Goal: Transaction & Acquisition: Subscribe to service/newsletter

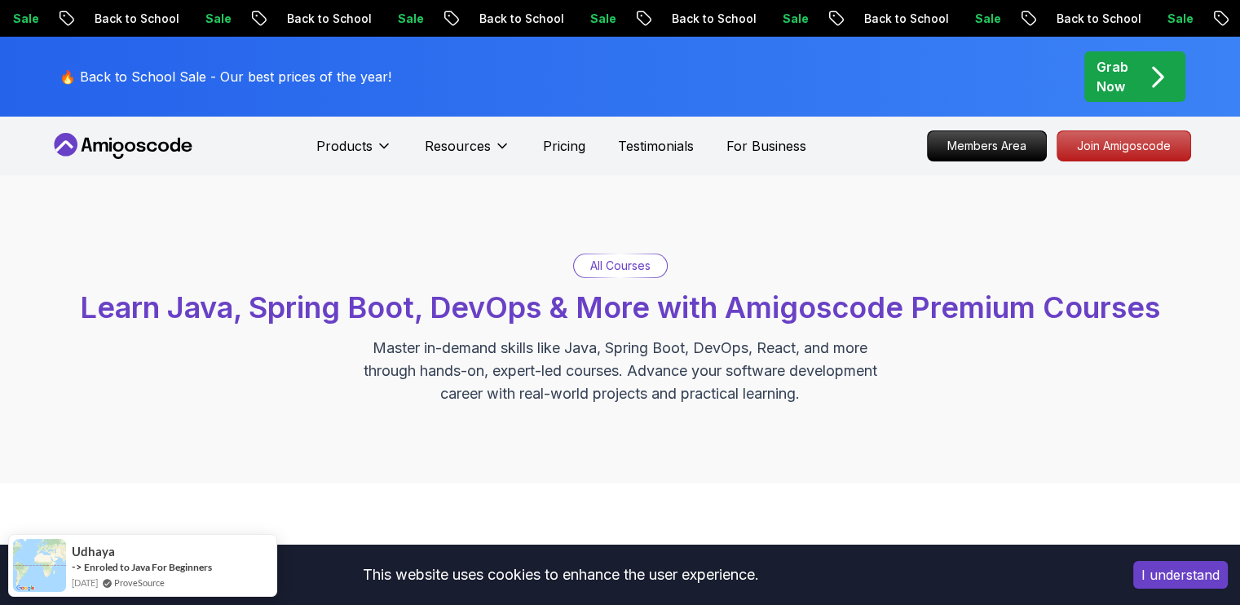
click at [597, 264] on p "All Courses" at bounding box center [620, 266] width 60 height 16
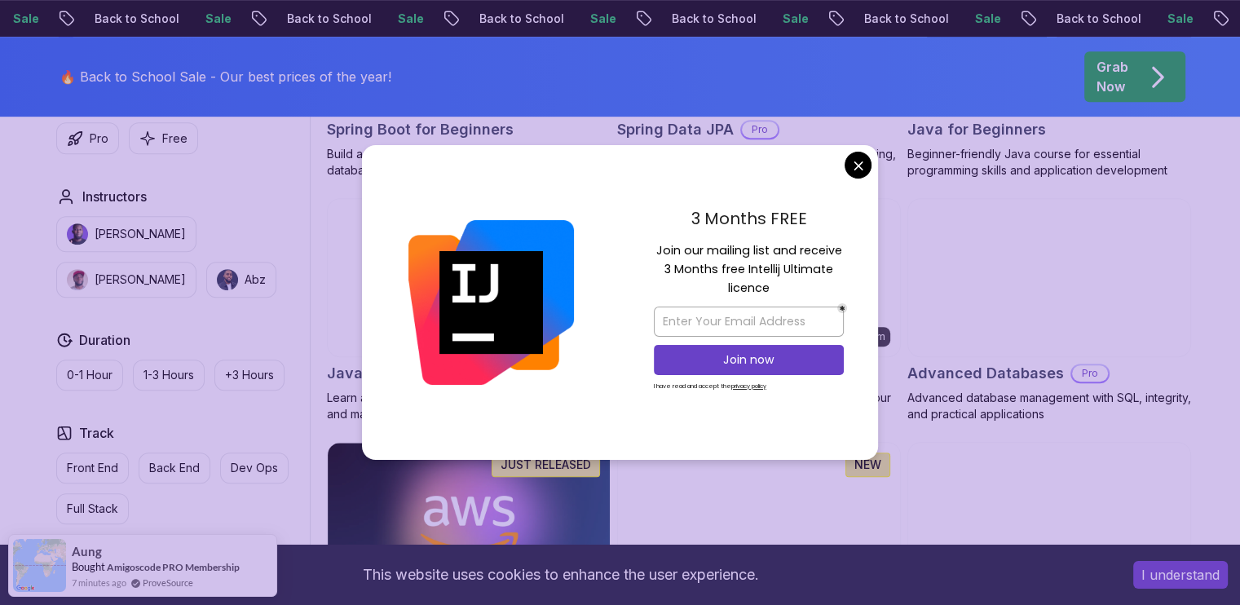
scroll to position [936, 0]
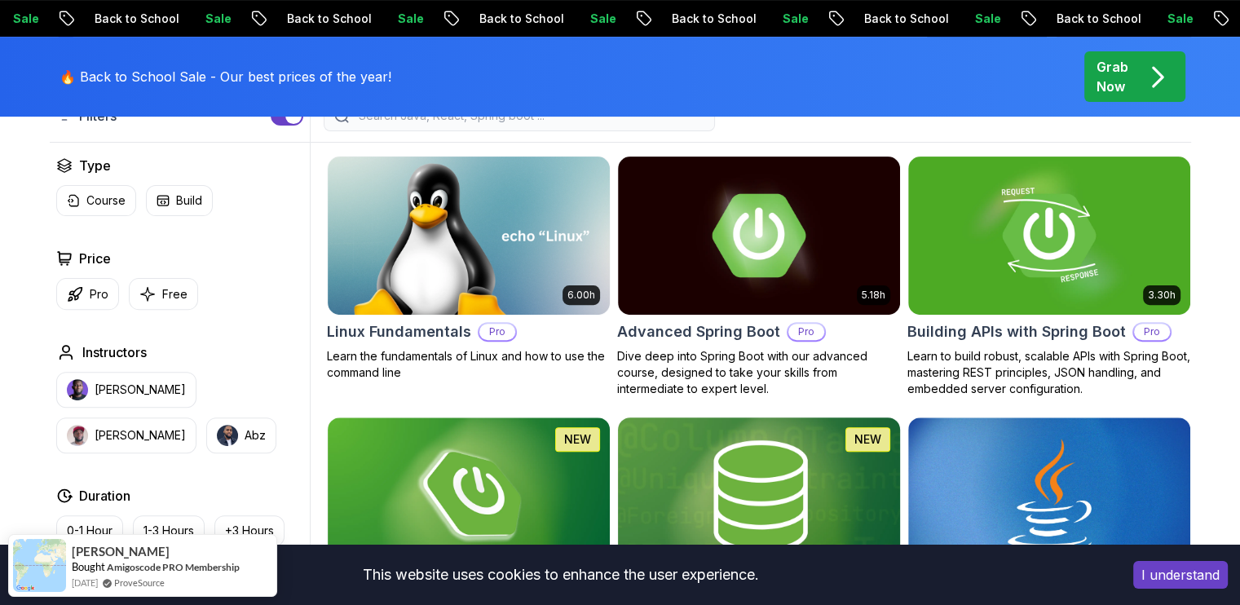
scroll to position [476, 0]
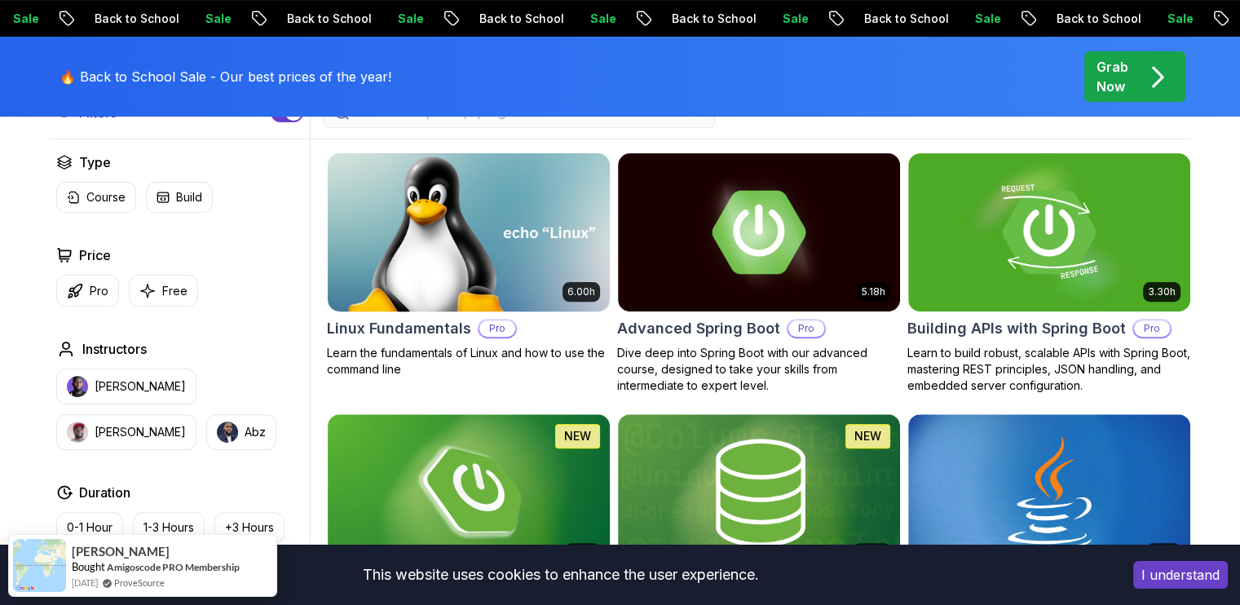
click at [472, 257] on img at bounding box center [469, 232] width 296 height 166
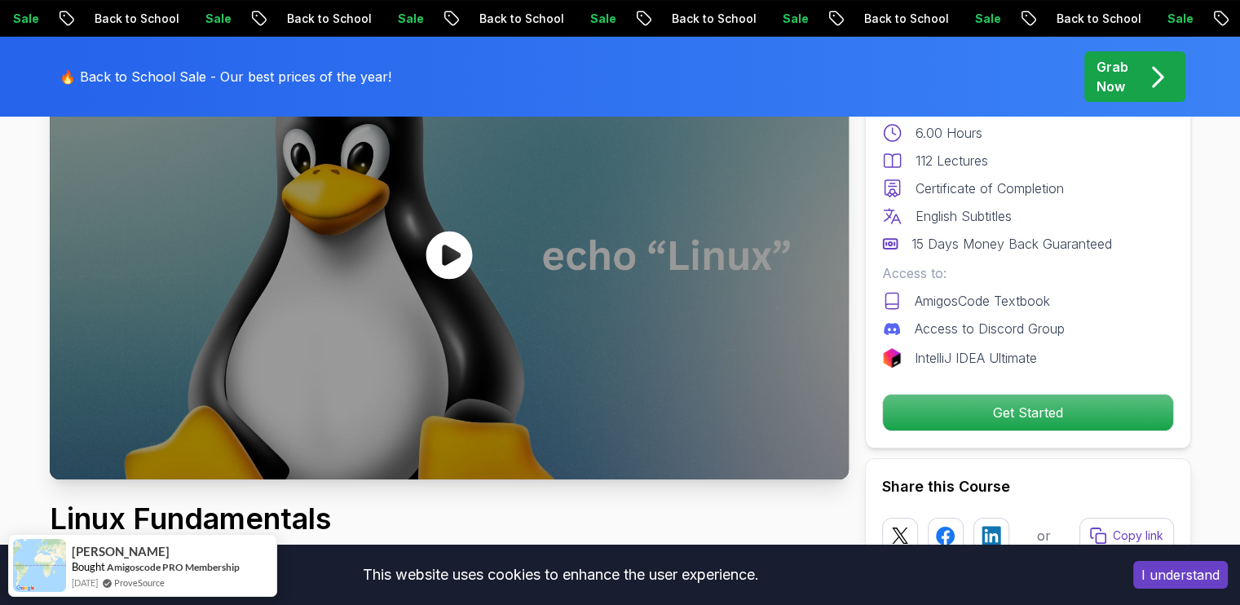
scroll to position [230, 0]
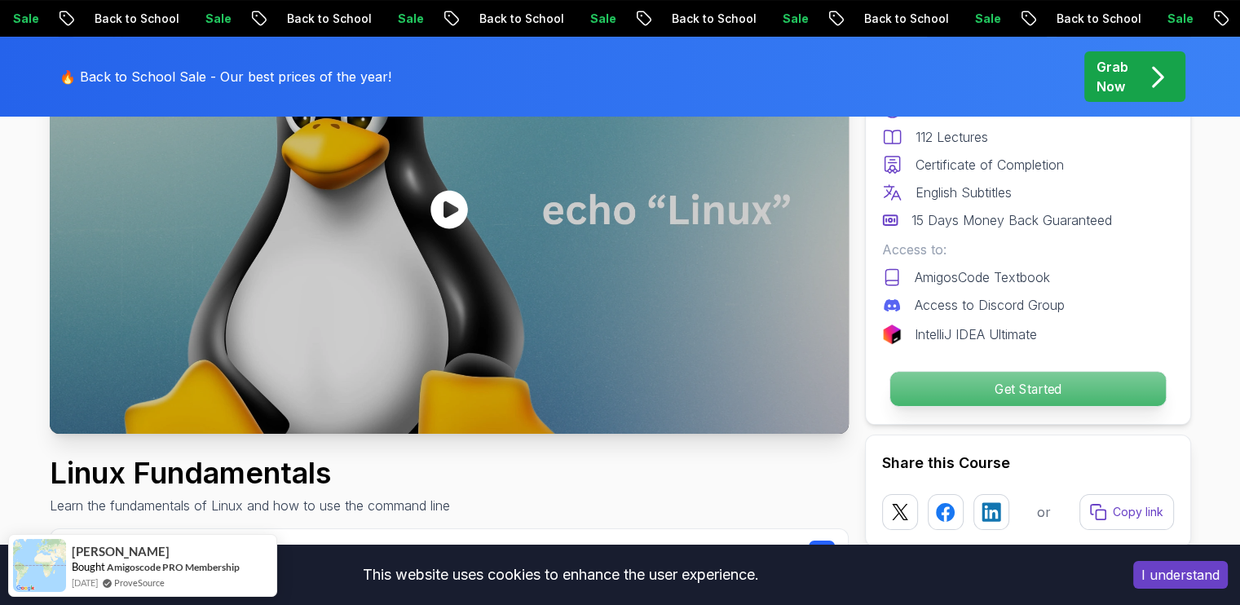
click at [966, 373] on p "Get Started" at bounding box center [1028, 389] width 276 height 34
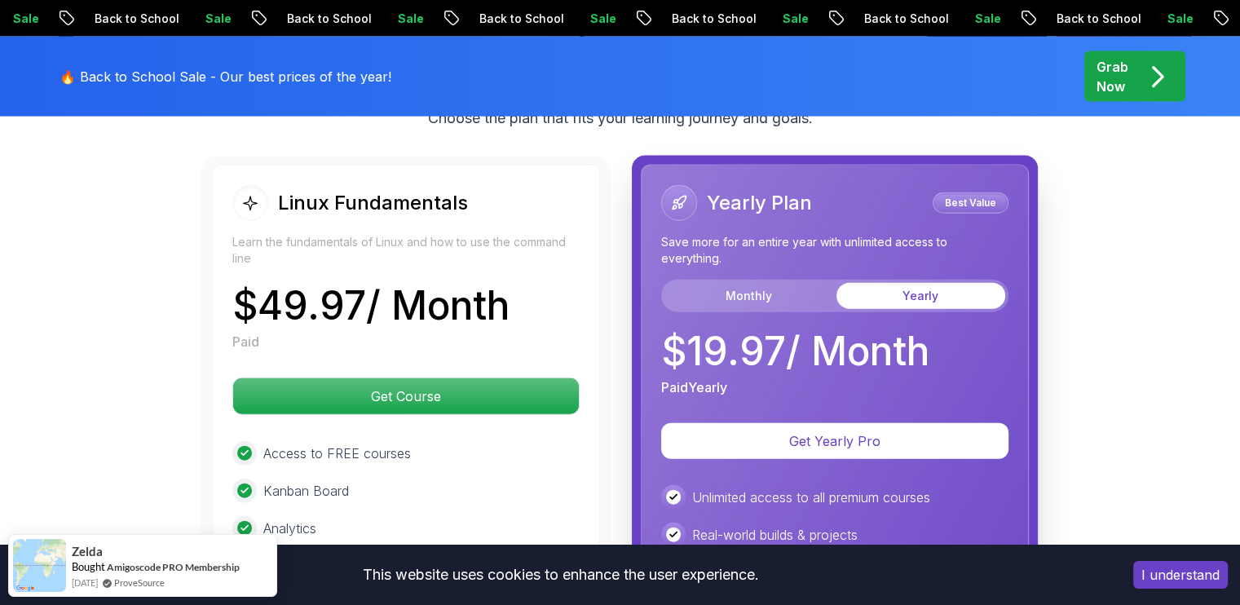
scroll to position [3715, 0]
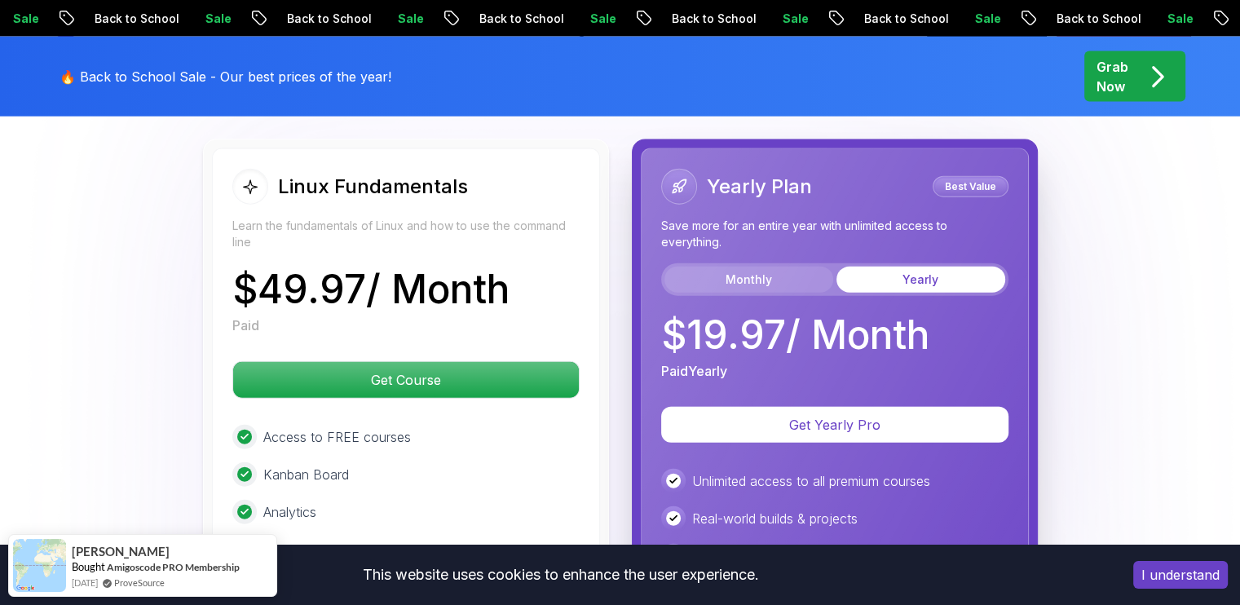
click at [784, 273] on button "Monthly" at bounding box center [749, 280] width 169 height 26
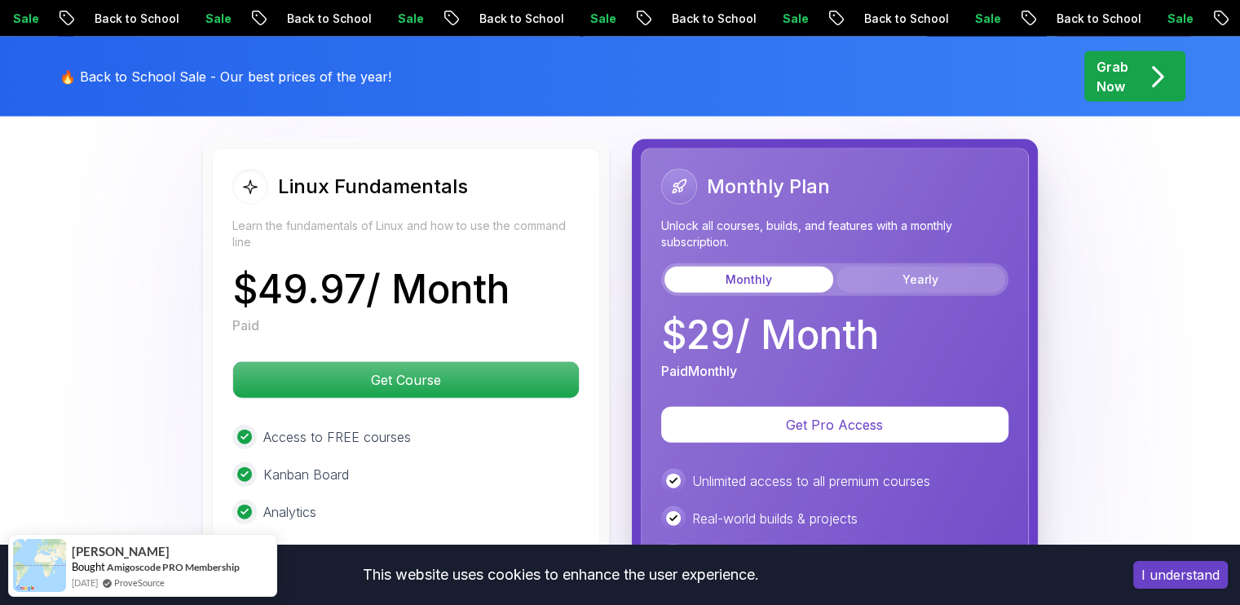
click at [860, 267] on button "Yearly" at bounding box center [921, 280] width 169 height 26
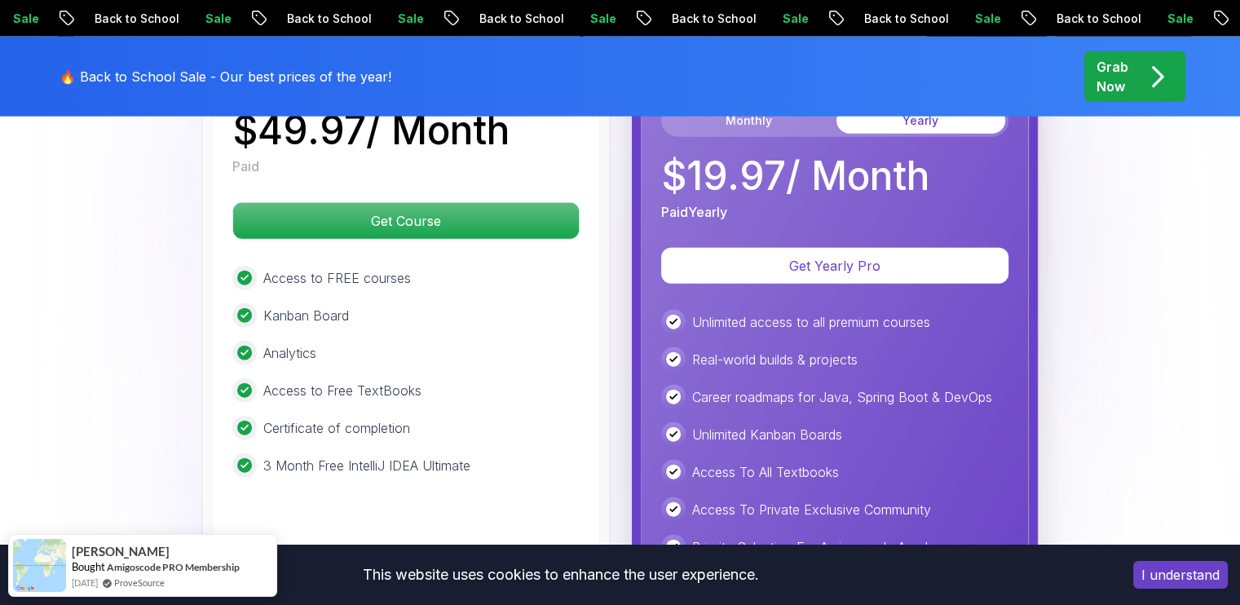
scroll to position [3871, 0]
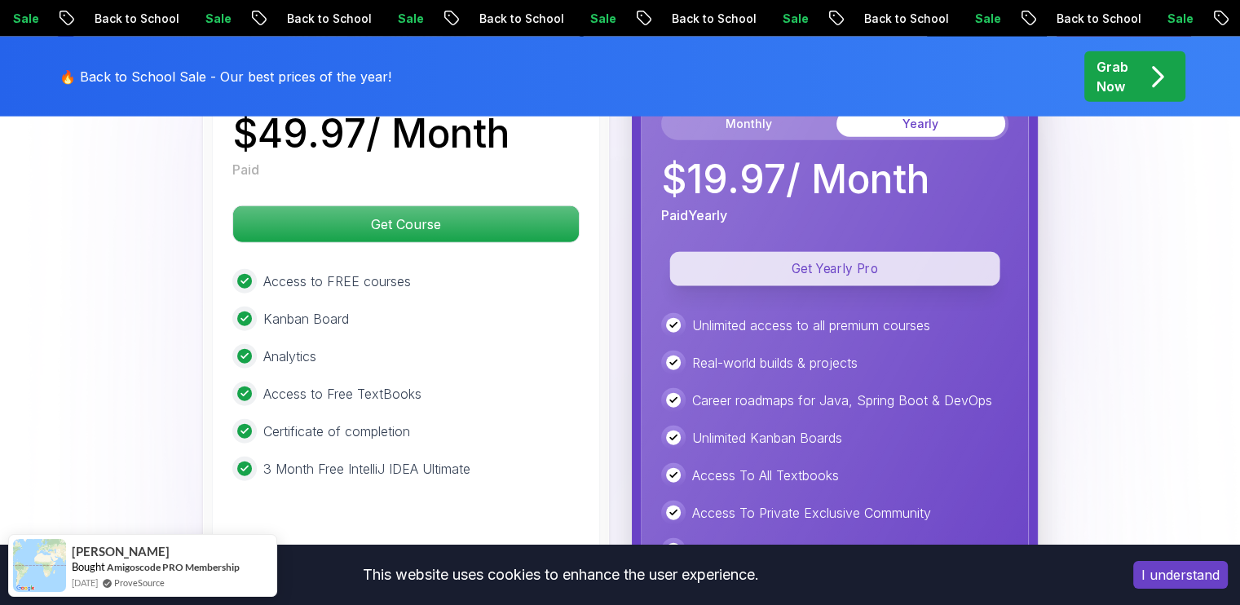
click at [847, 261] on p "Get Yearly Pro" at bounding box center [835, 269] width 330 height 34
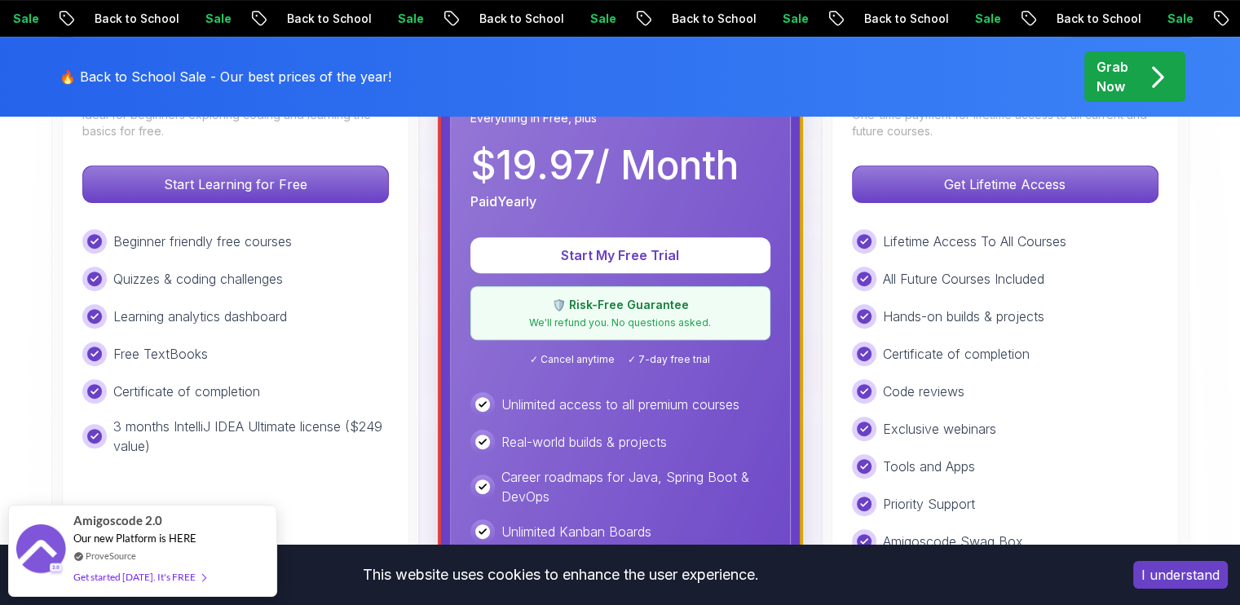
scroll to position [569, 0]
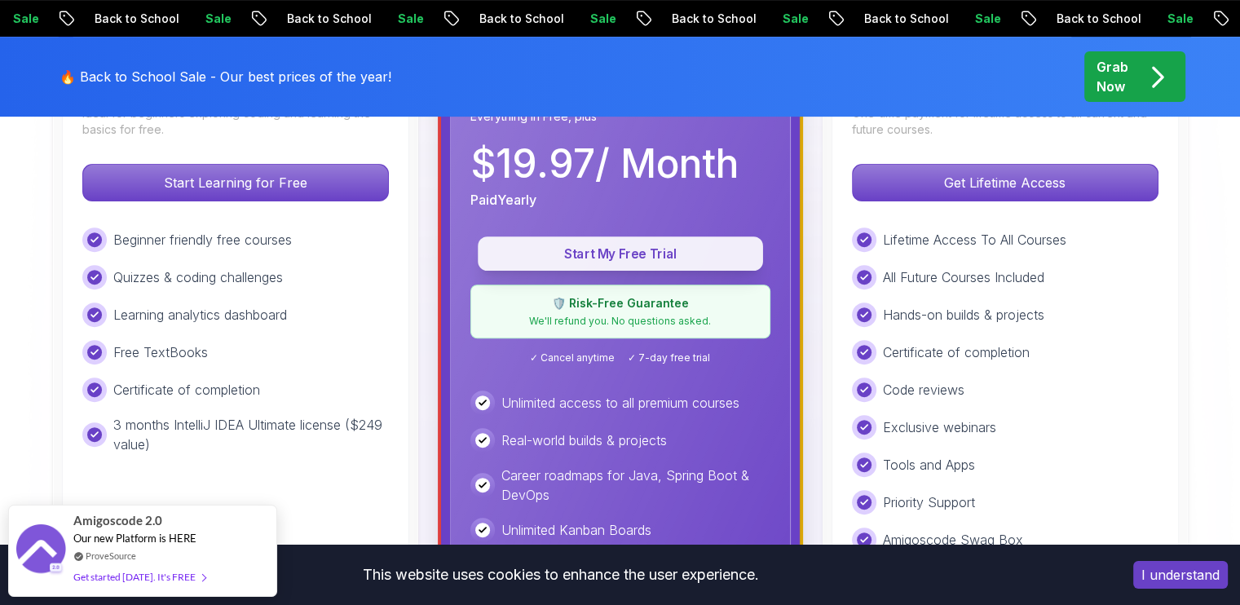
click at [713, 254] on p "Start My Free Trial" at bounding box center [621, 254] width 248 height 19
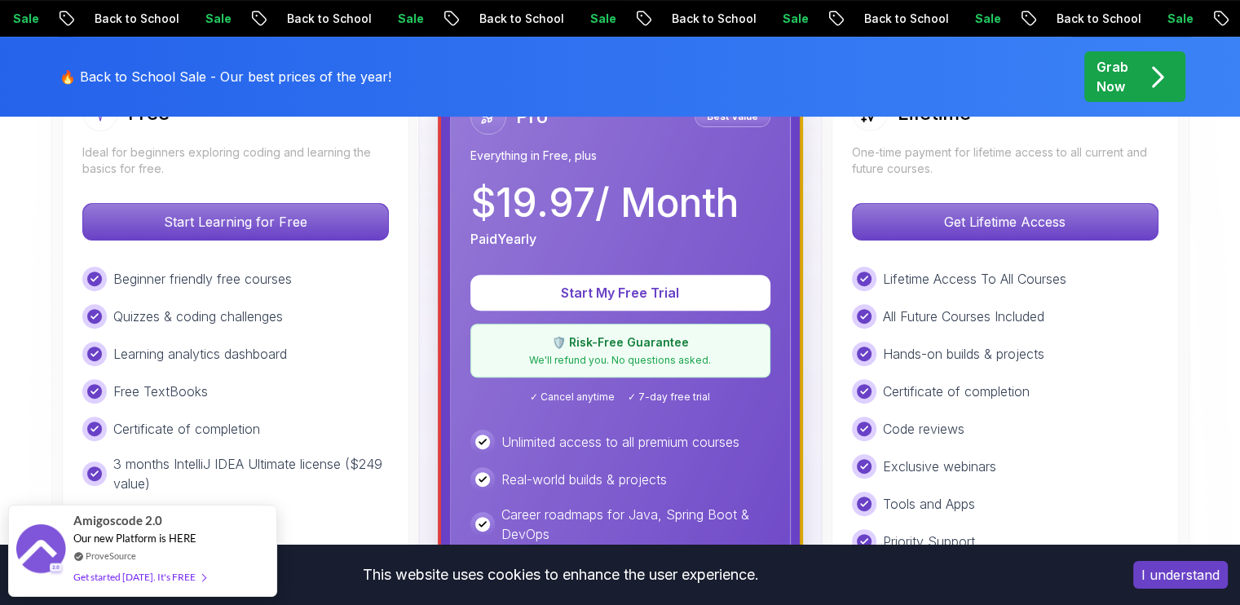
scroll to position [531, 0]
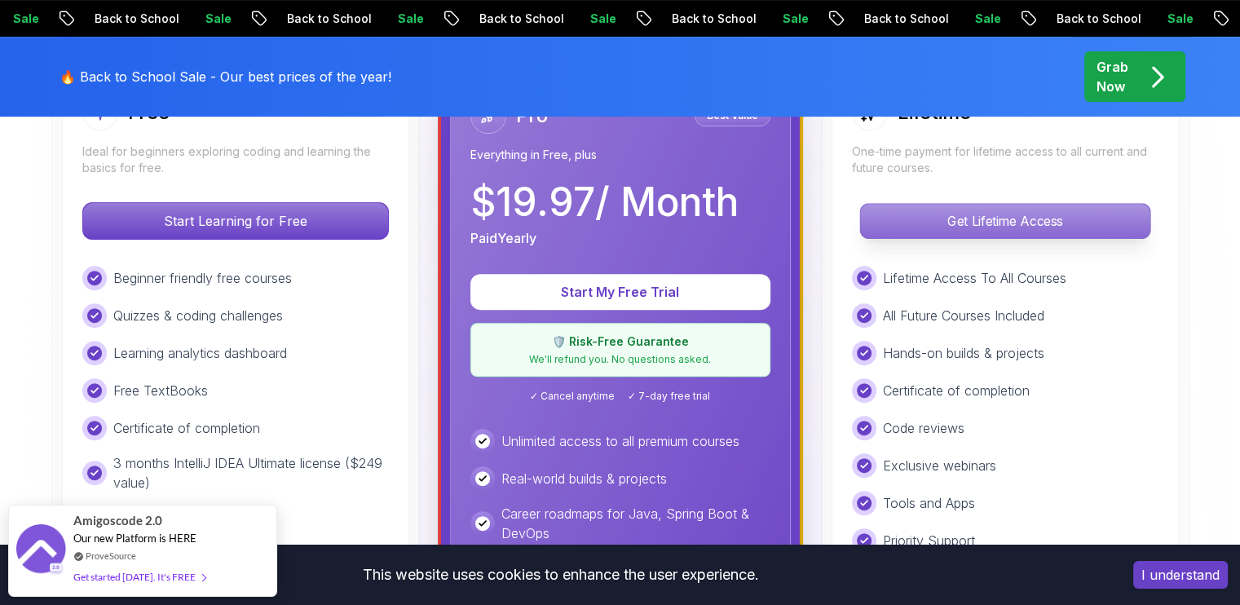
click at [997, 224] on p "Get Lifetime Access" at bounding box center [1005, 221] width 290 height 34
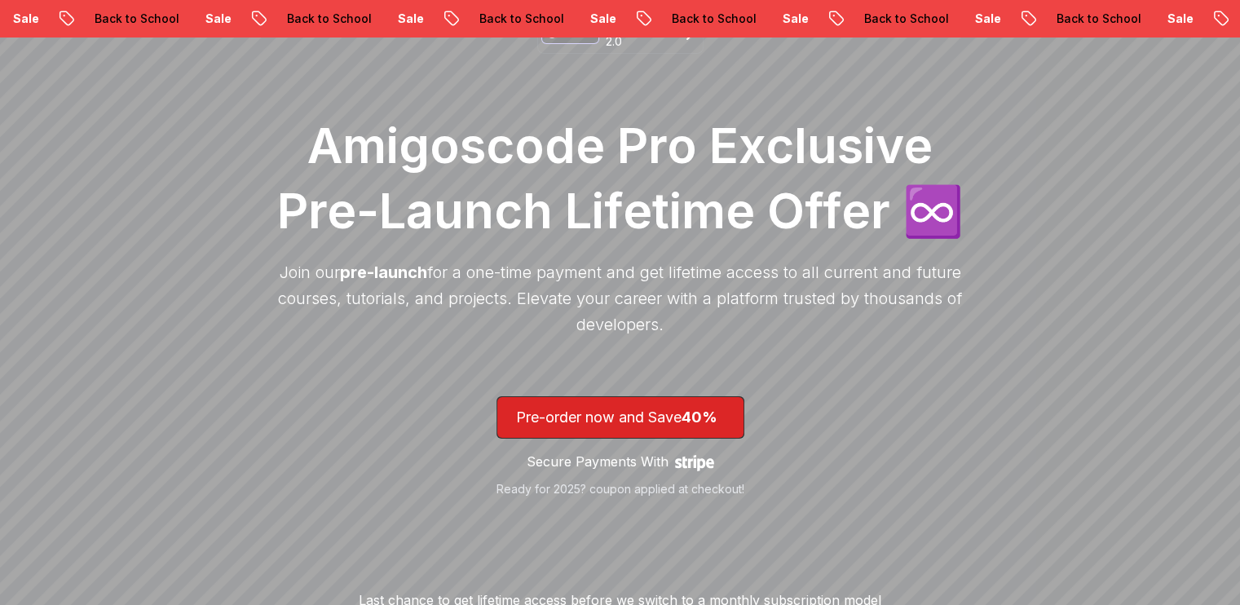
scroll to position [207, 0]
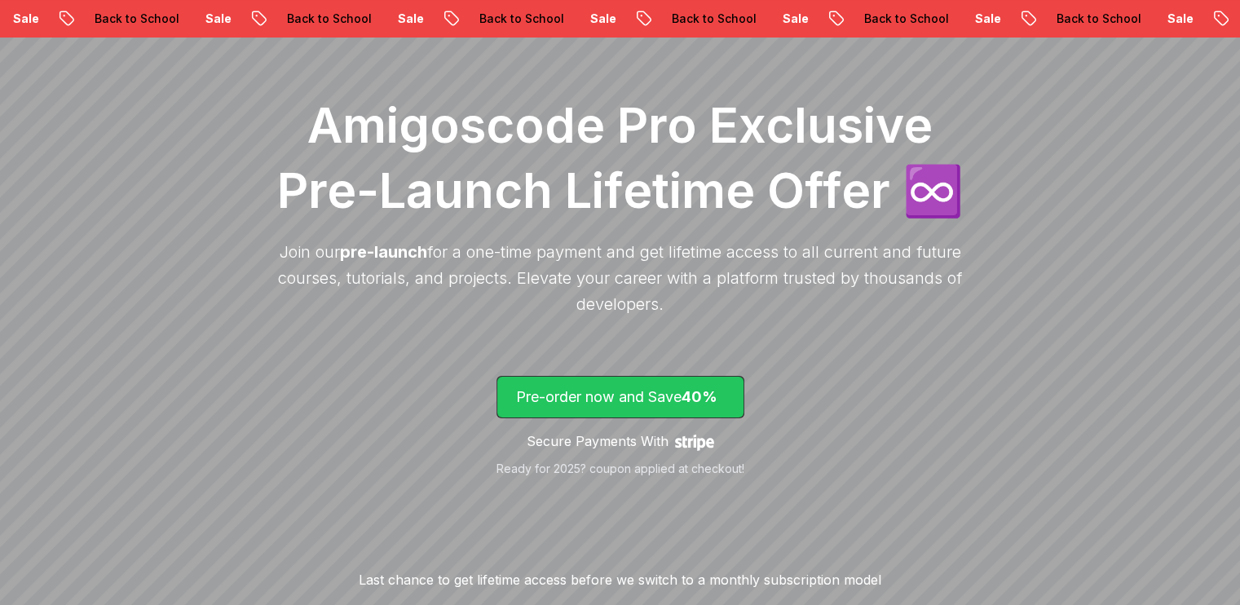
click at [734, 400] on span "lifetime-access" at bounding box center [620, 397] width 246 height 41
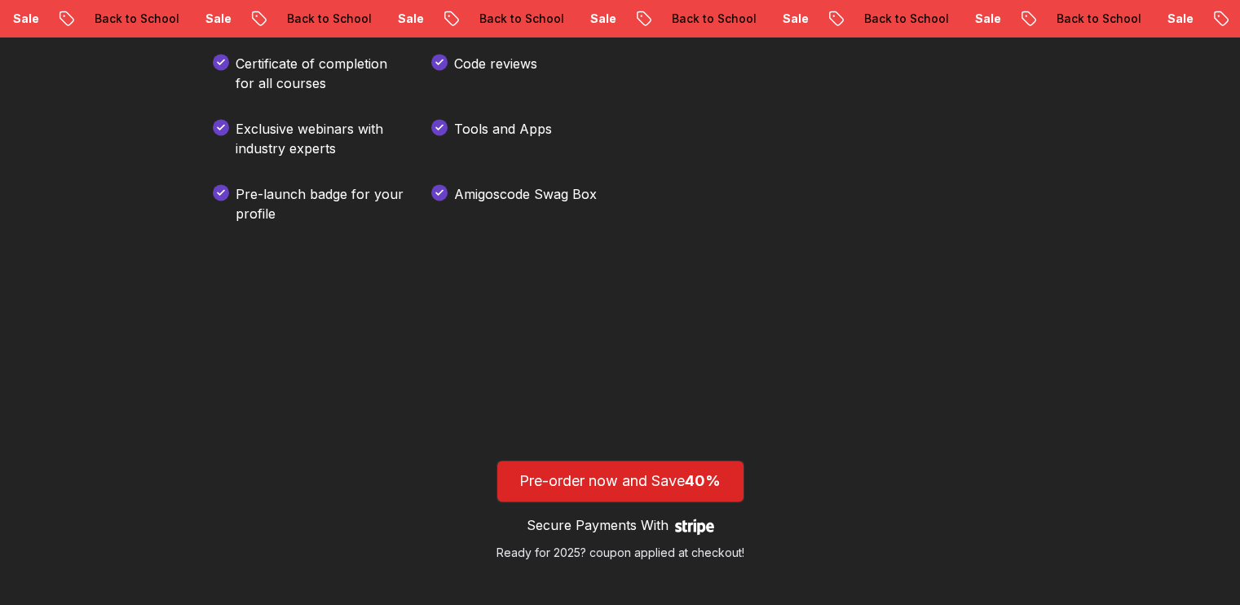
scroll to position [2636, 0]
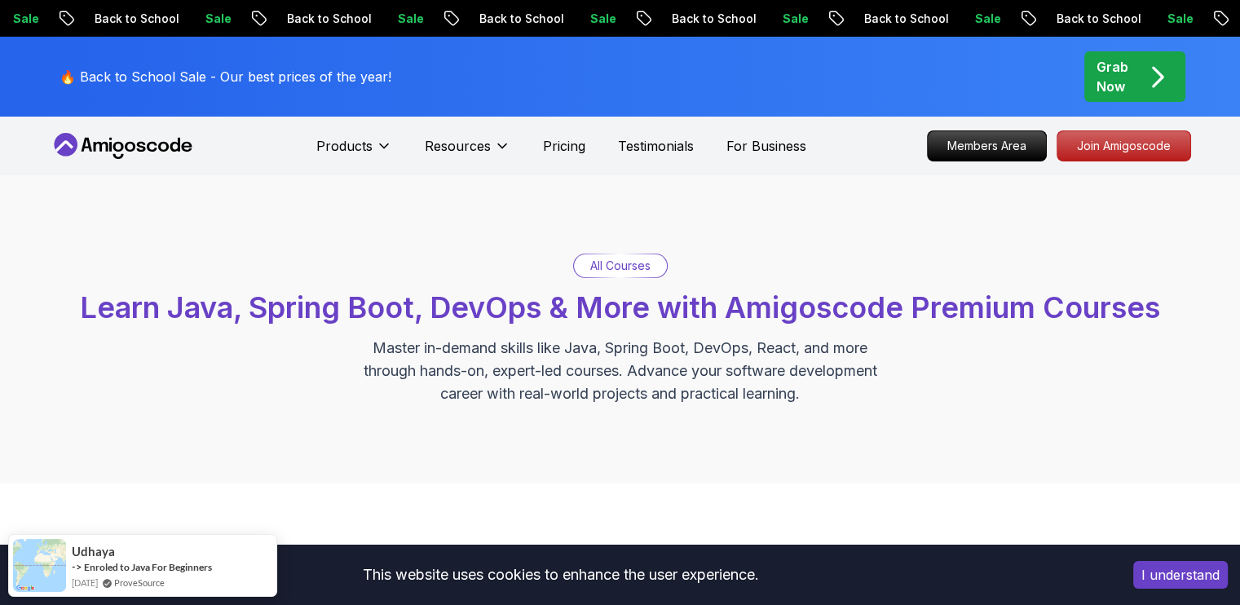
click at [597, 268] on p "All Courses" at bounding box center [620, 266] width 60 height 16
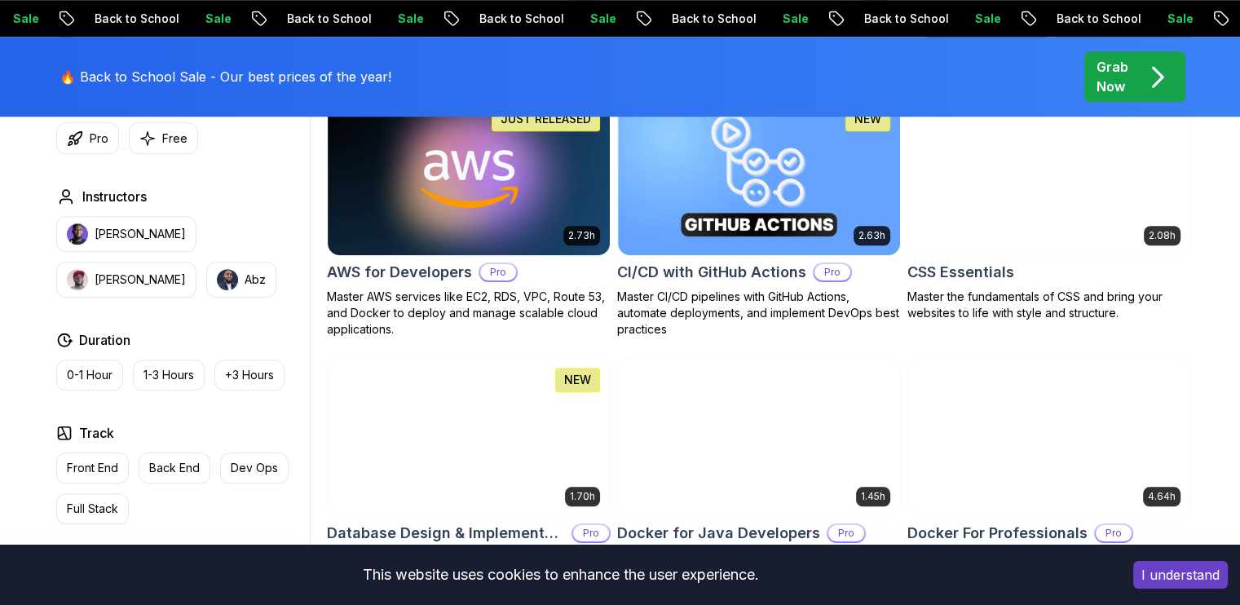
scroll to position [1284, 0]
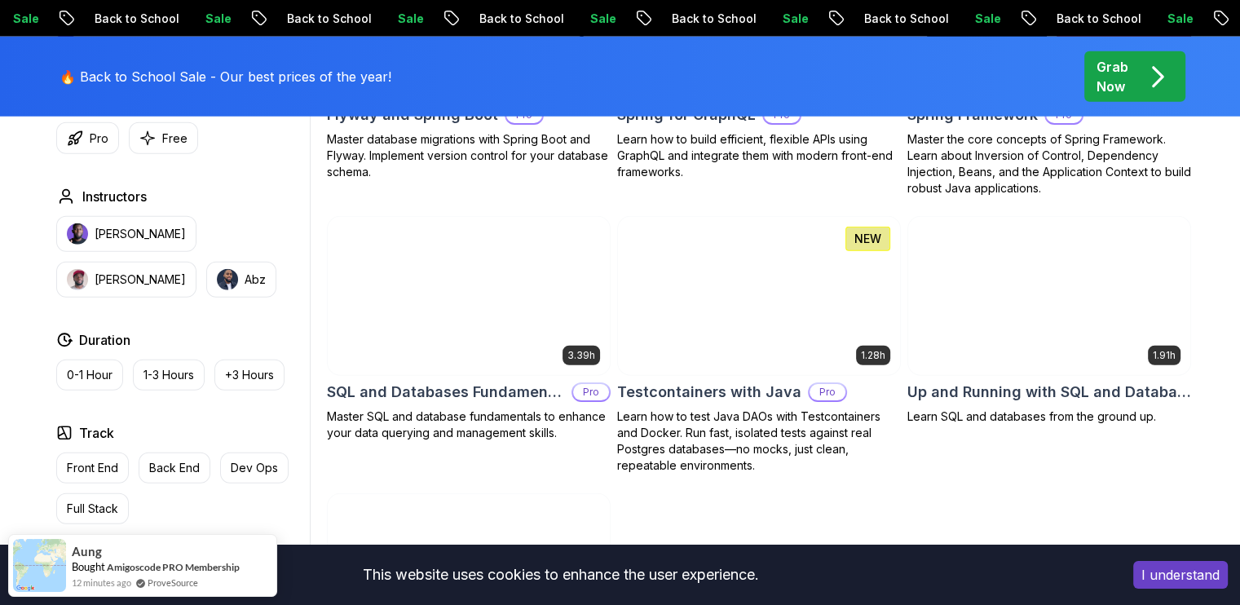
scroll to position [4429, 0]
